Goal: Task Accomplishment & Management: Manage account settings

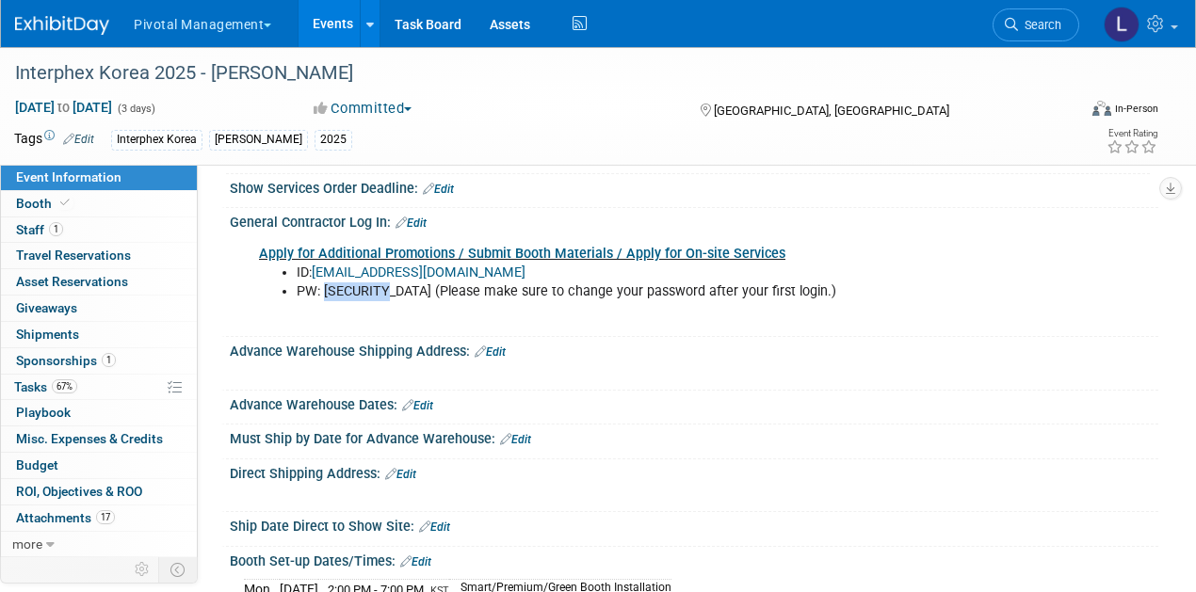
click at [419, 217] on link "Edit" at bounding box center [411, 223] width 31 height 13
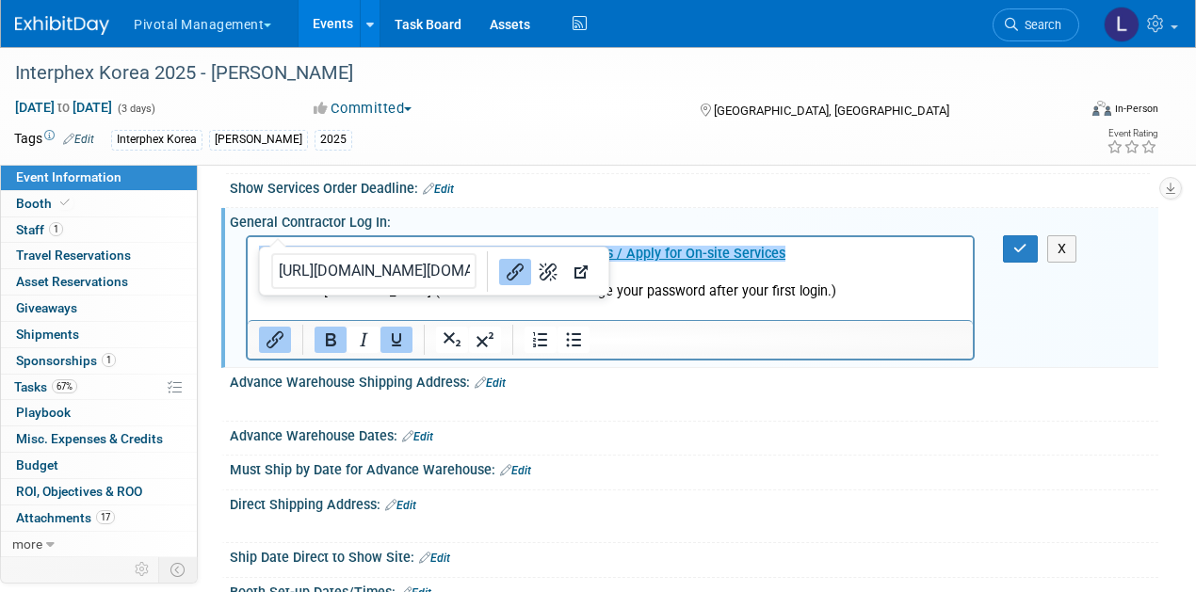
click at [393, 271] on input "[URL][DOMAIN_NAME][DOMAIN_NAME]" at bounding box center [373, 271] width 205 height 36
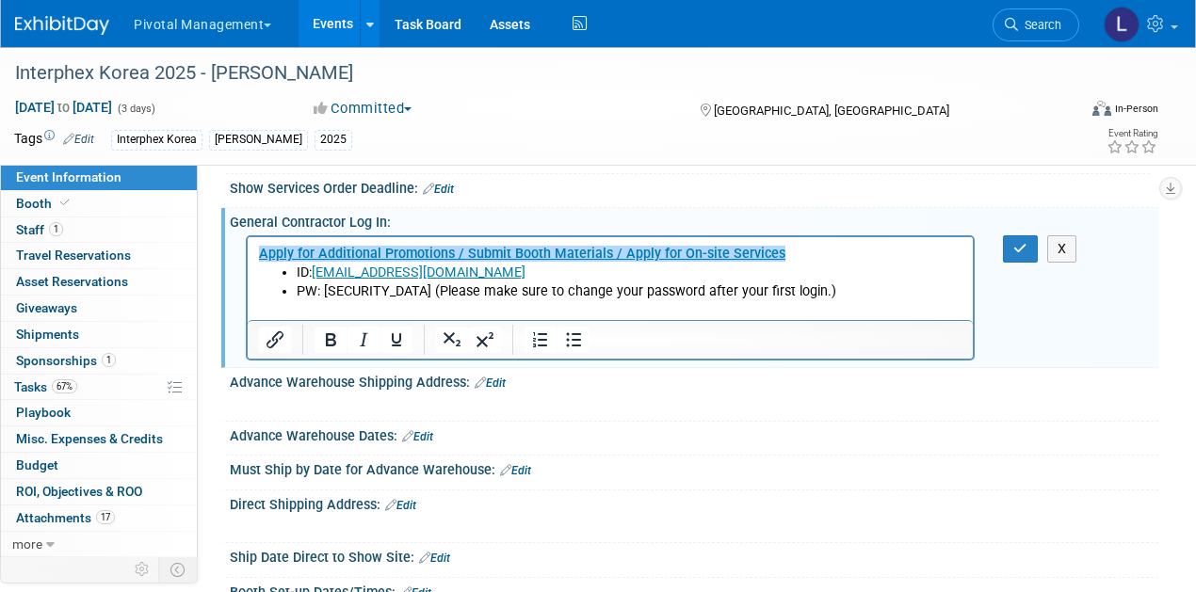
click at [733, 316] on p "Rich Text Area. Press ALT-0 for help." at bounding box center [611, 309] width 704 height 19
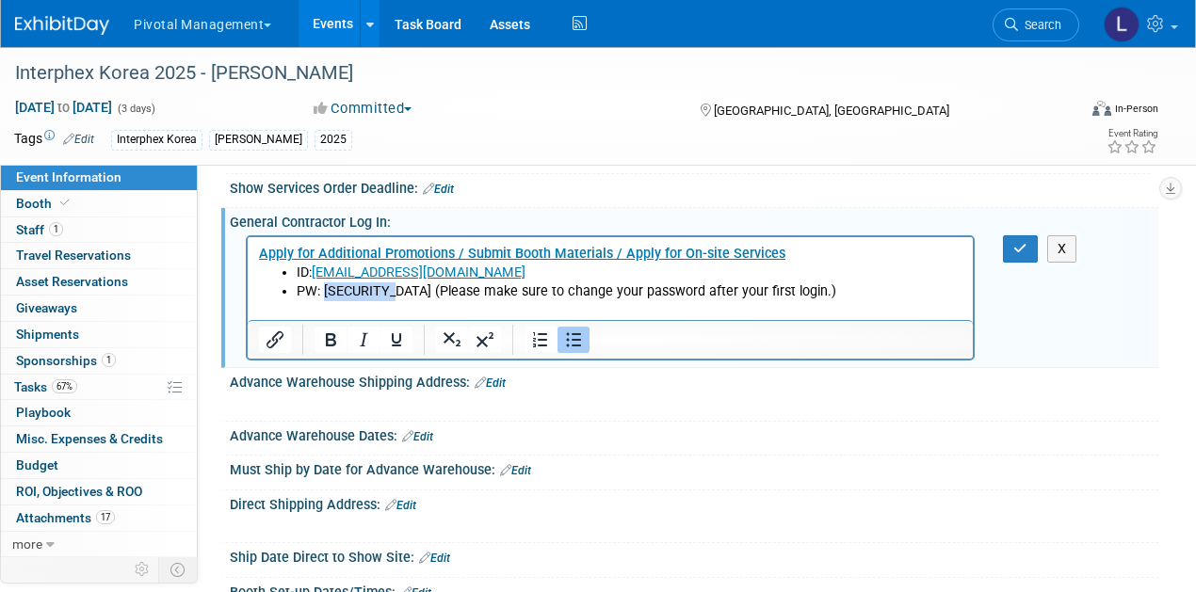
drag, startPoint x: 398, startPoint y: 293, endPoint x: 327, endPoint y: 290, distance: 71.6
click at [327, 290] on li "PW: [SECURITY_DATA] (Please make sure to change your password after your first …" at bounding box center [630, 291] width 666 height 19
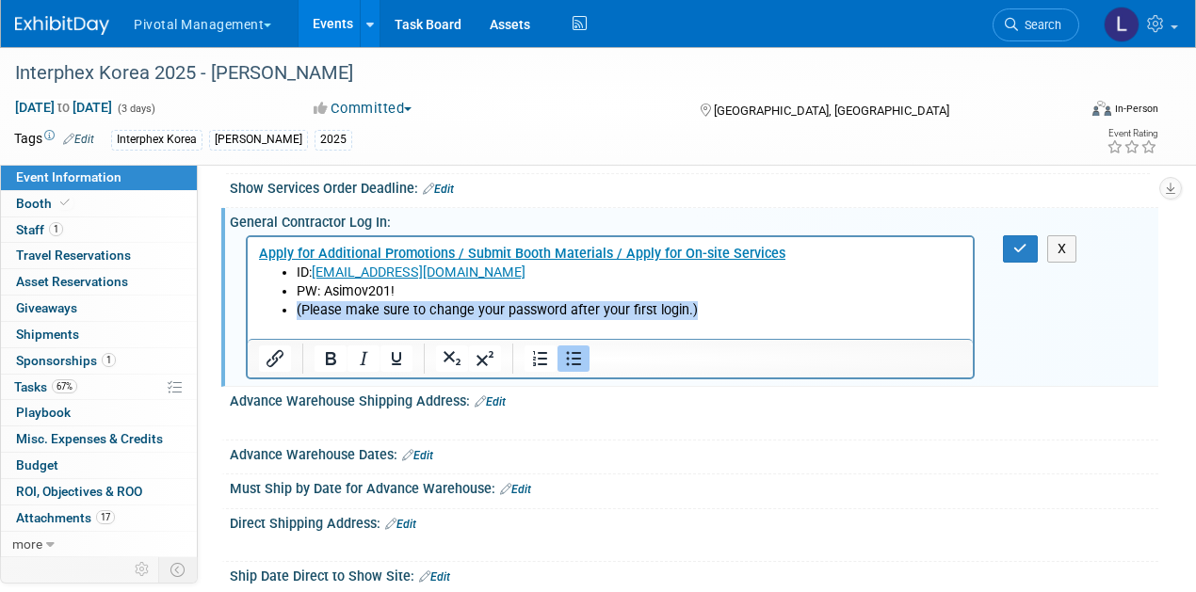
drag, startPoint x: 744, startPoint y: 310, endPoint x: 293, endPoint y: 316, distance: 451.2
click at [293, 316] on ul "ID: [EMAIL_ADDRESS][DOMAIN_NAME] PW: [SECURITY_DATA] (Please make sure to chang…" at bounding box center [611, 291] width 704 height 57
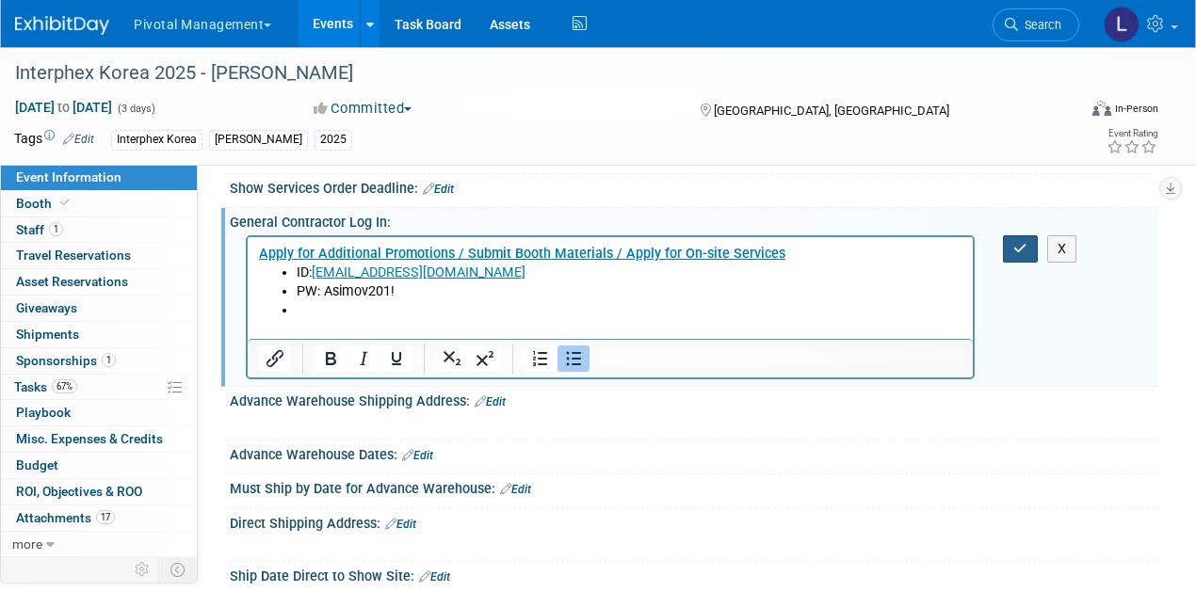
click at [1015, 242] on icon "button" at bounding box center [1020, 248] width 14 height 13
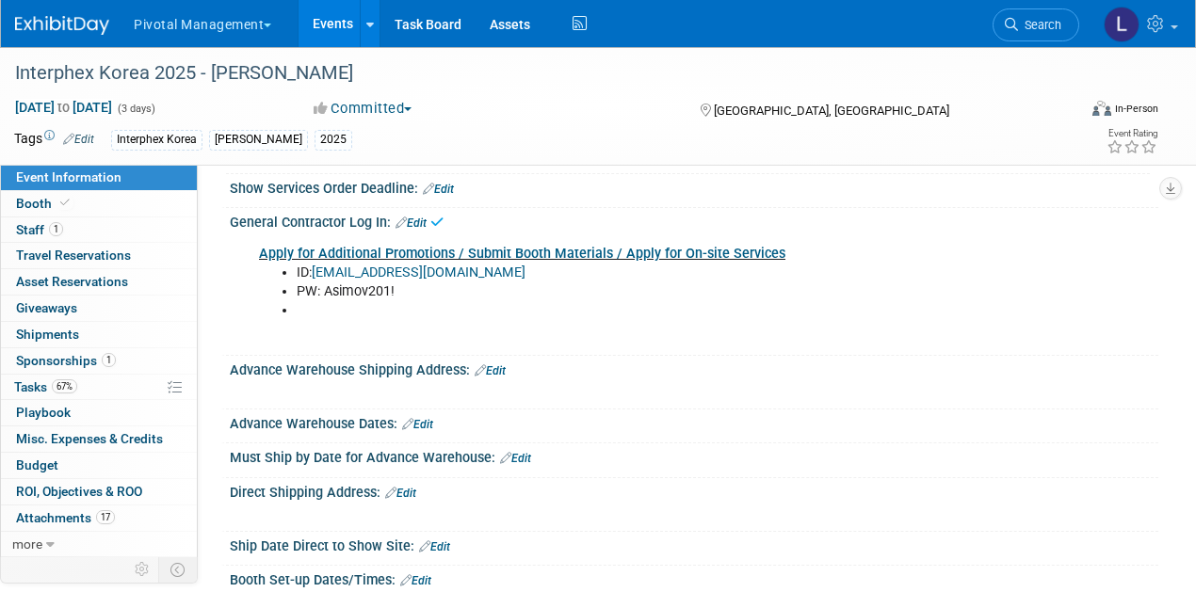
click at [471, 246] on link "Apply for Additional Promotions / Submit Booth Materials / Apply for On-site Se…" at bounding box center [522, 254] width 526 height 16
